Goal: Transaction & Acquisition: Subscribe to service/newsletter

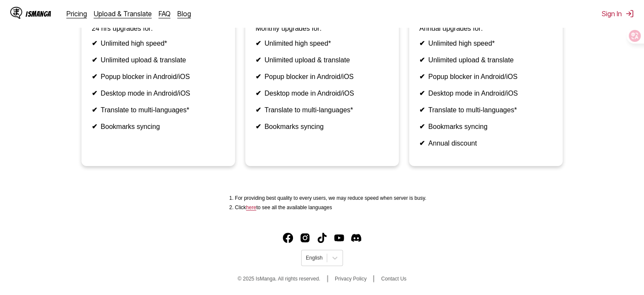
scroll to position [56, 0]
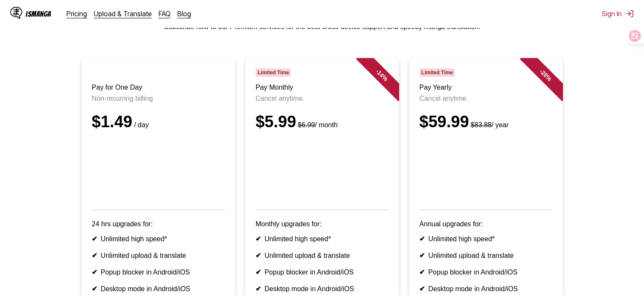
drag, startPoint x: 614, startPoint y: 72, endPoint x: 616, endPoint y: 80, distance: 8.1
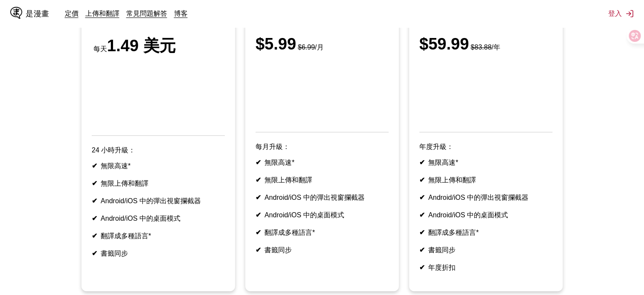
scroll to position [141, 0]
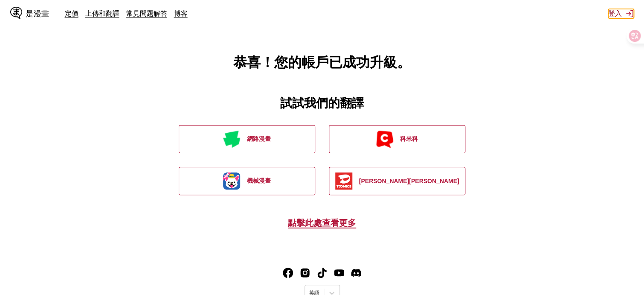
click at [610, 13] on font "登入" at bounding box center [615, 13] width 14 height 9
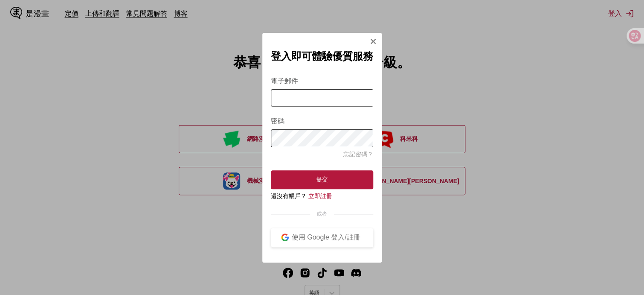
click at [317, 96] on input "電子郵件" at bounding box center [322, 97] width 102 height 17
type input "**********"
click at [352, 70] on form "**********" at bounding box center [322, 128] width 102 height 122
click at [374, 38] on button "登入模式" at bounding box center [373, 42] width 7 height 9
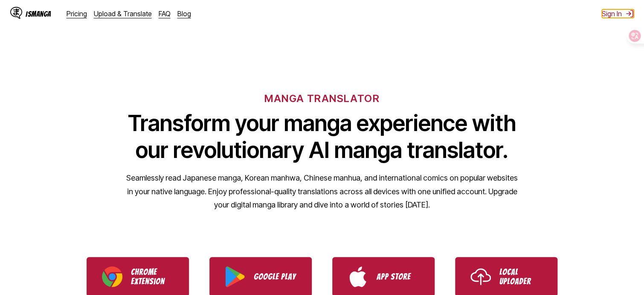
click at [610, 14] on button "Sign In" at bounding box center [618, 13] width 32 height 9
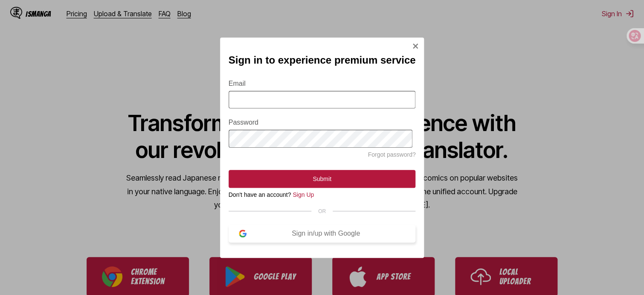
click at [296, 237] on div "Sign in/up with Google" at bounding box center [325, 233] width 159 height 8
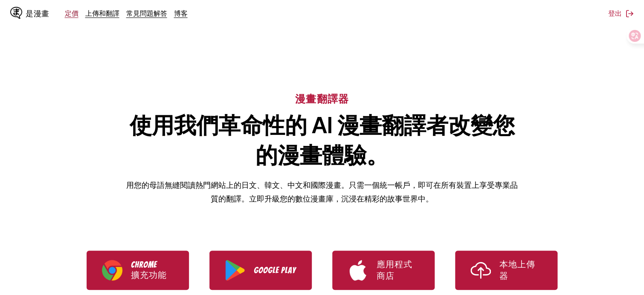
click at [69, 16] on font "定價" at bounding box center [72, 13] width 14 height 9
